Goal: Task Accomplishment & Management: Use online tool/utility

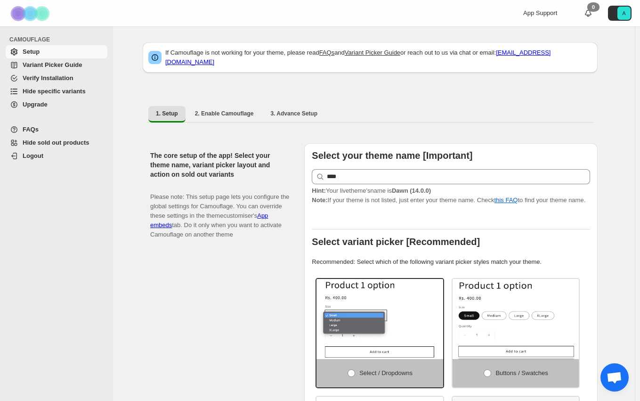
click at [57, 91] on span "Hide specific variants" at bounding box center [54, 91] width 63 height 7
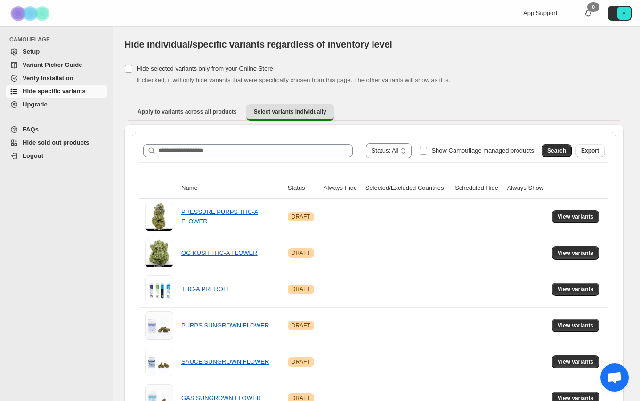
click at [337, 193] on th "Always Hide" at bounding box center [342, 188] width 42 height 21
click at [404, 153] on select "**********" at bounding box center [389, 150] width 46 height 15
click at [566, 151] on span "Search" at bounding box center [556, 151] width 19 height 8
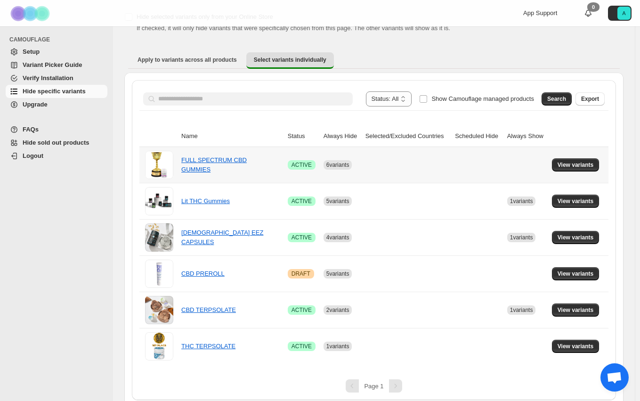
scroll to position [58, 0]
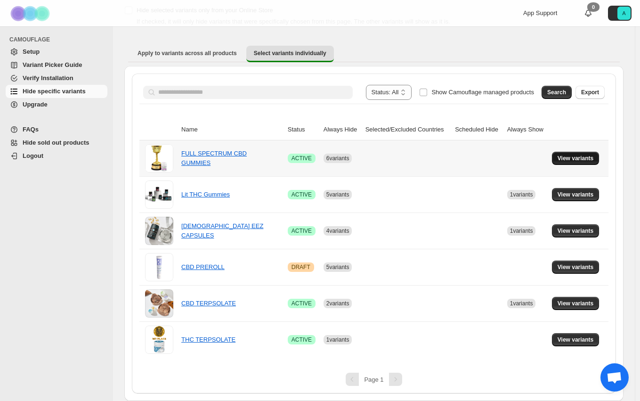
click at [576, 156] on span "View variants" at bounding box center [576, 158] width 36 height 8
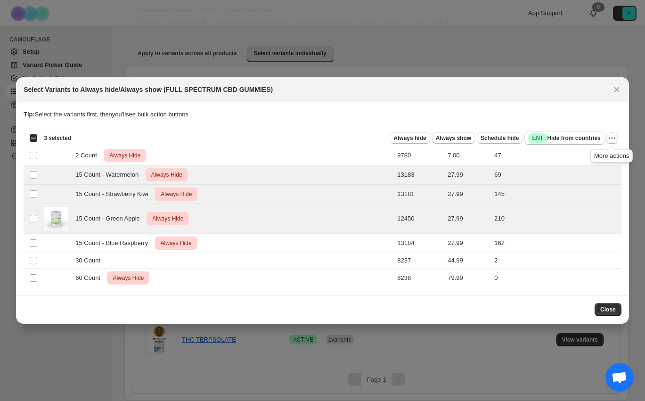
click at [615, 138] on icon "More actions" at bounding box center [611, 137] width 9 height 9
click at [29, 243] on td "Select product variant" at bounding box center [33, 243] width 18 height 19
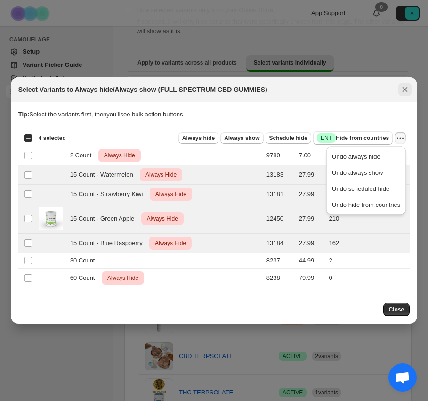
click at [408, 86] on icon "Close" at bounding box center [404, 89] width 9 height 9
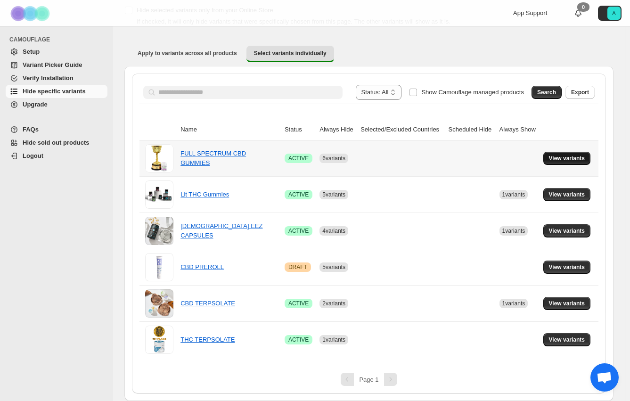
click at [567, 156] on span "View variants" at bounding box center [567, 158] width 36 height 8
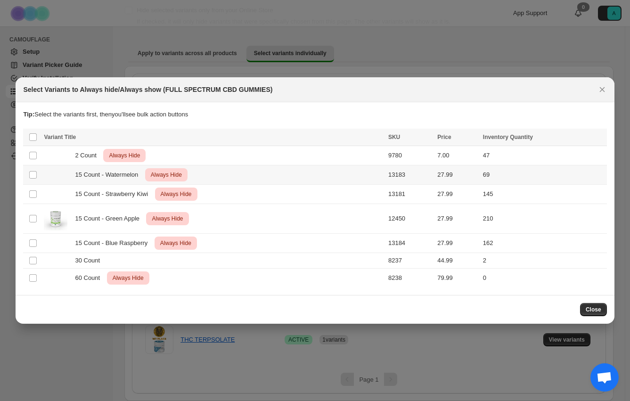
scroll to position [0, 0]
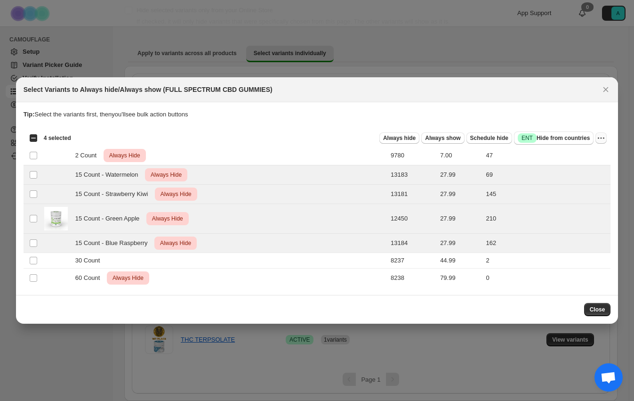
click at [601, 139] on icon "More actions" at bounding box center [601, 137] width 9 height 9
click at [604, 89] on icon "Close" at bounding box center [605, 89] width 9 height 9
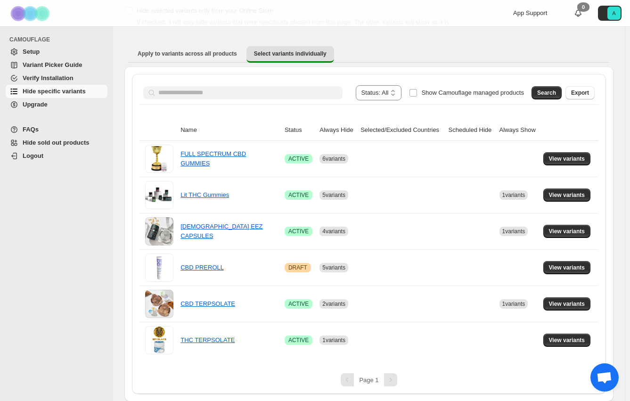
scroll to position [58, 0]
